Goal: Information Seeking & Learning: Learn about a topic

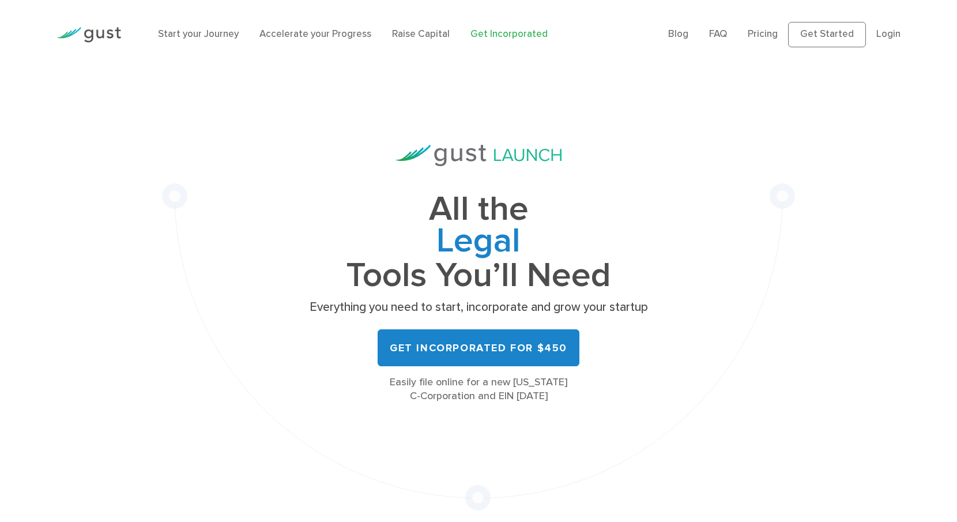
click at [111, 35] on img at bounding box center [88, 35] width 65 height 16
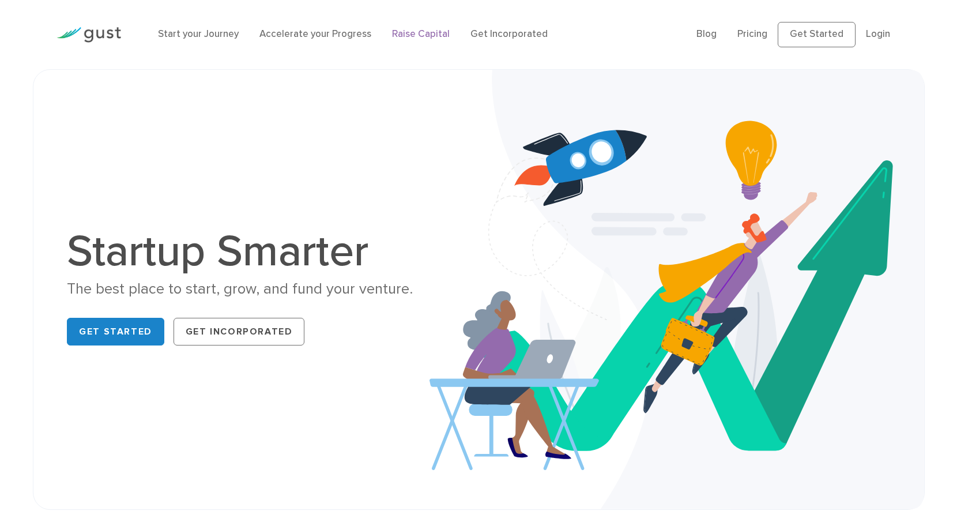
click at [433, 36] on link "Raise Capital" at bounding box center [421, 34] width 58 height 12
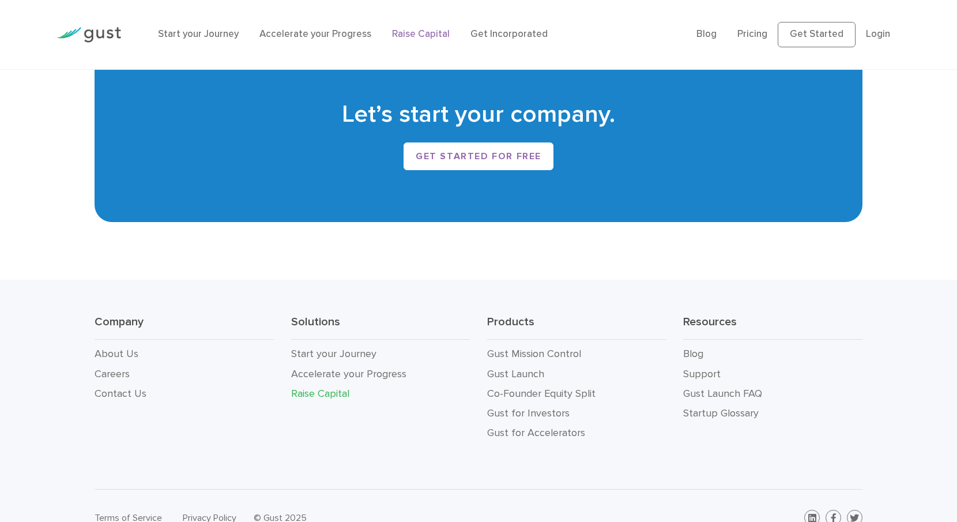
scroll to position [2052, 0]
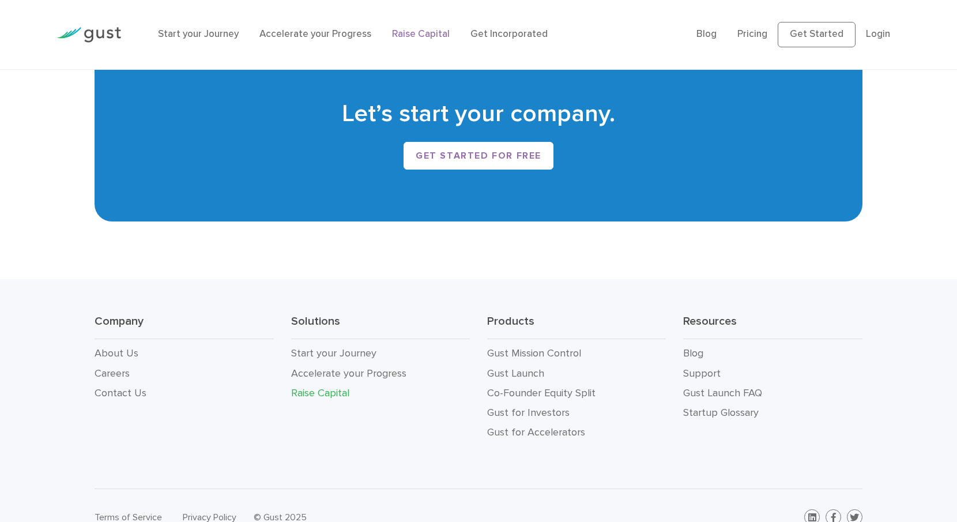
click at [328, 391] on link "Raise Capital" at bounding box center [320, 393] width 58 height 12
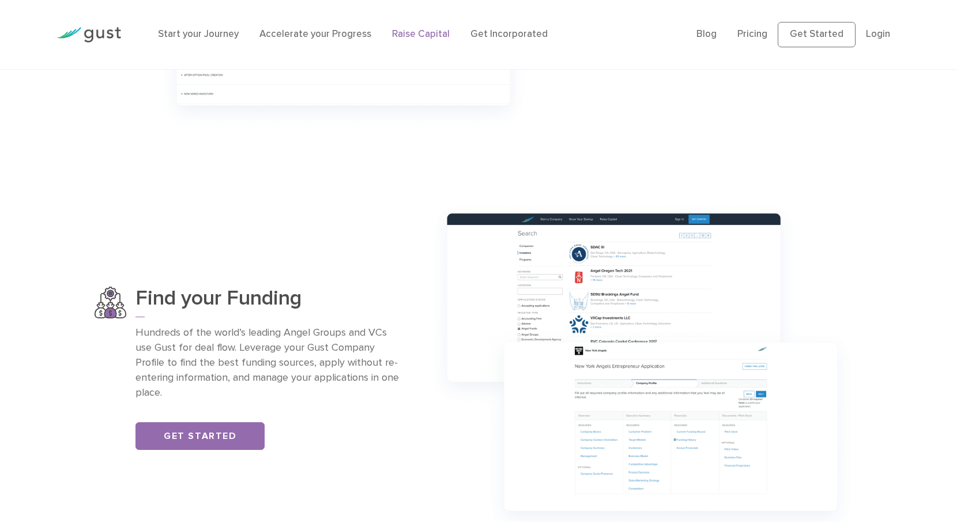
scroll to position [677, 0]
click at [754, 37] on link "Pricing" at bounding box center [752, 34] width 30 height 12
